Goal: Information Seeking & Learning: Learn about a topic

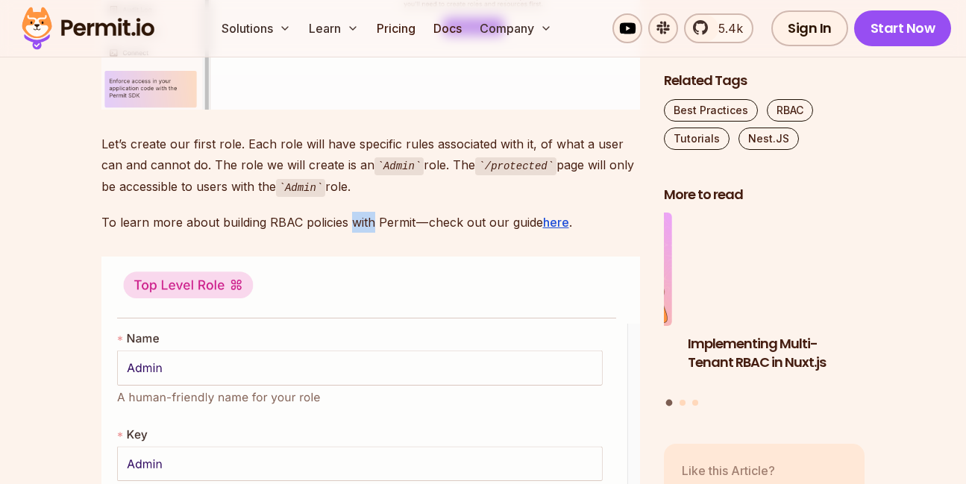
scroll to position [5101, 0]
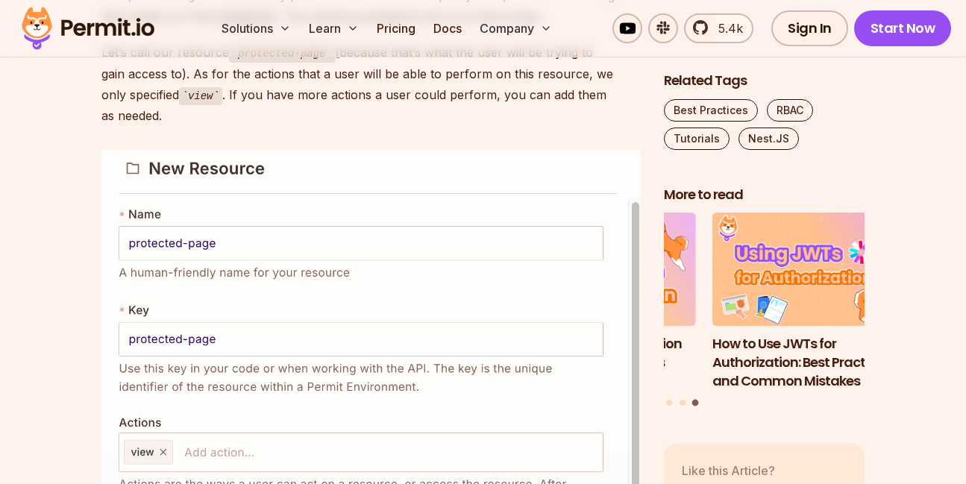
scroll to position [7249, 0]
